Goal: Check status: Check status

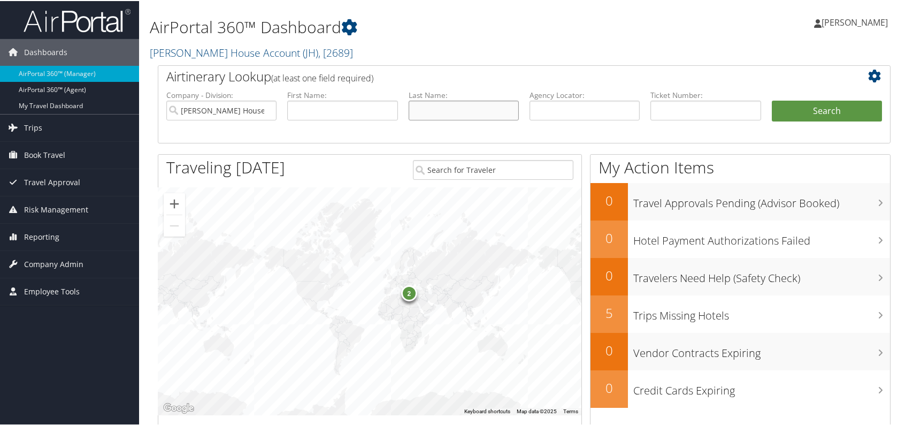
click at [440, 104] on input "text" at bounding box center [464, 109] width 110 height 20
type input "allen"
click at [772, 99] on button "Search" at bounding box center [827, 109] width 110 height 21
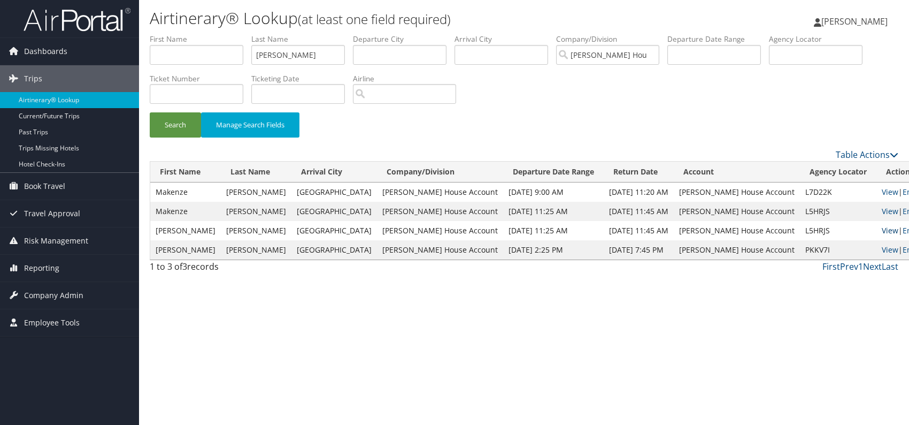
click at [882, 226] on link "View" at bounding box center [890, 230] width 17 height 10
